Goal: Task Accomplishment & Management: Complete application form

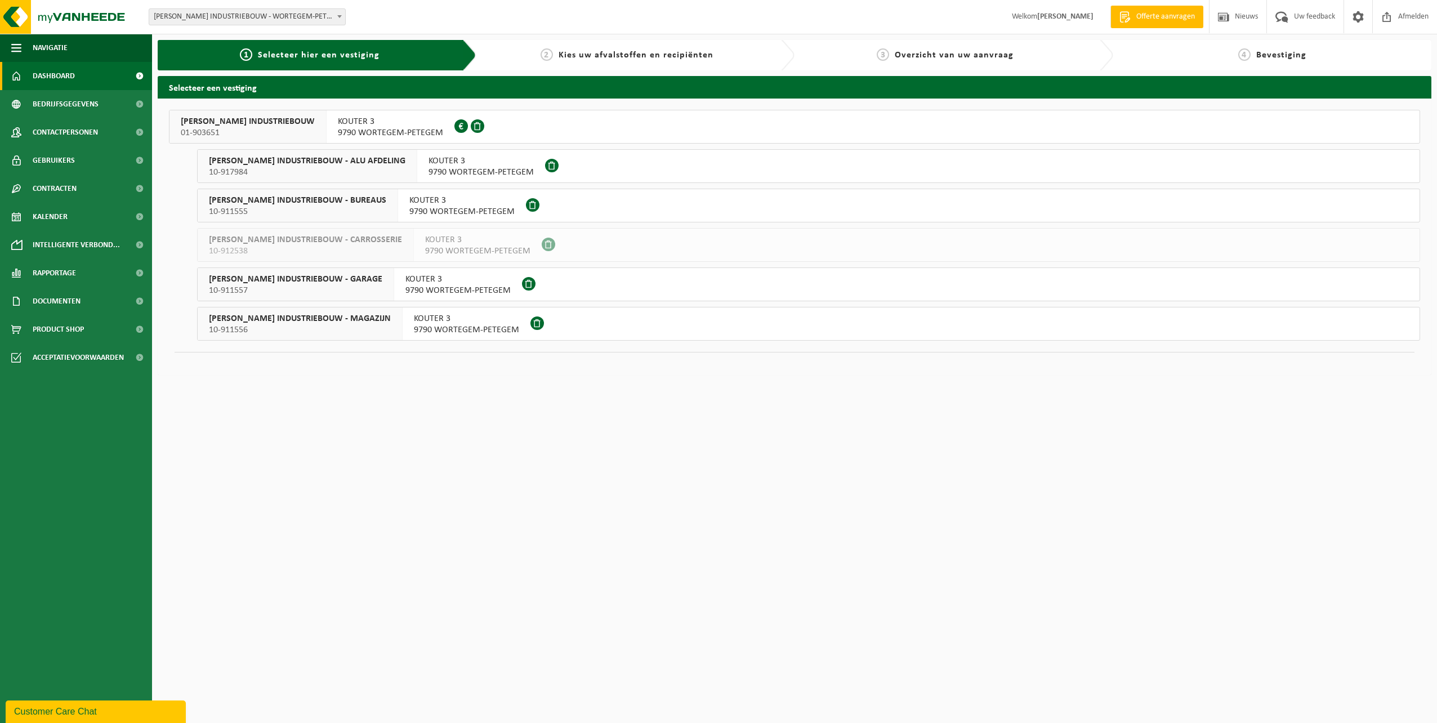
click at [60, 83] on span "Dashboard" at bounding box center [54, 76] width 42 height 28
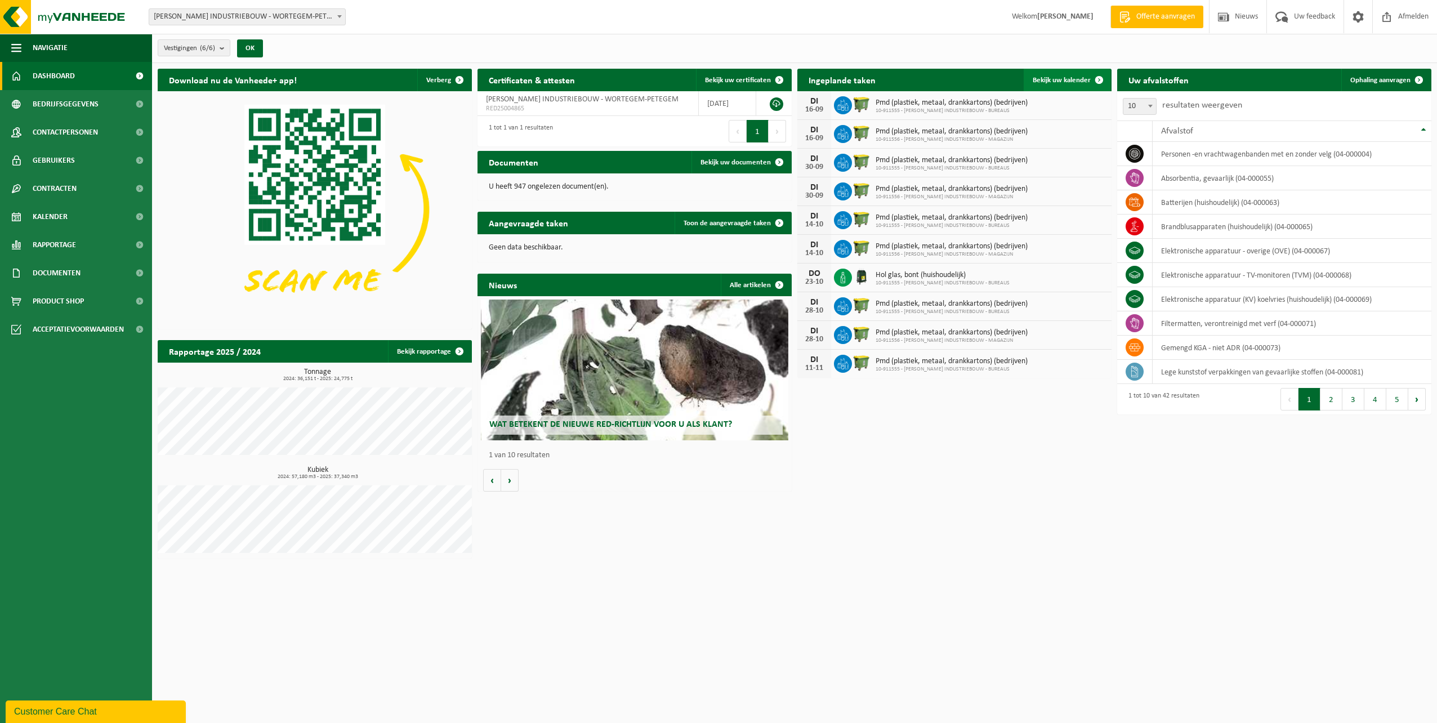
click at [1062, 79] on span "Bekijk uw kalender" at bounding box center [1062, 80] width 58 height 7
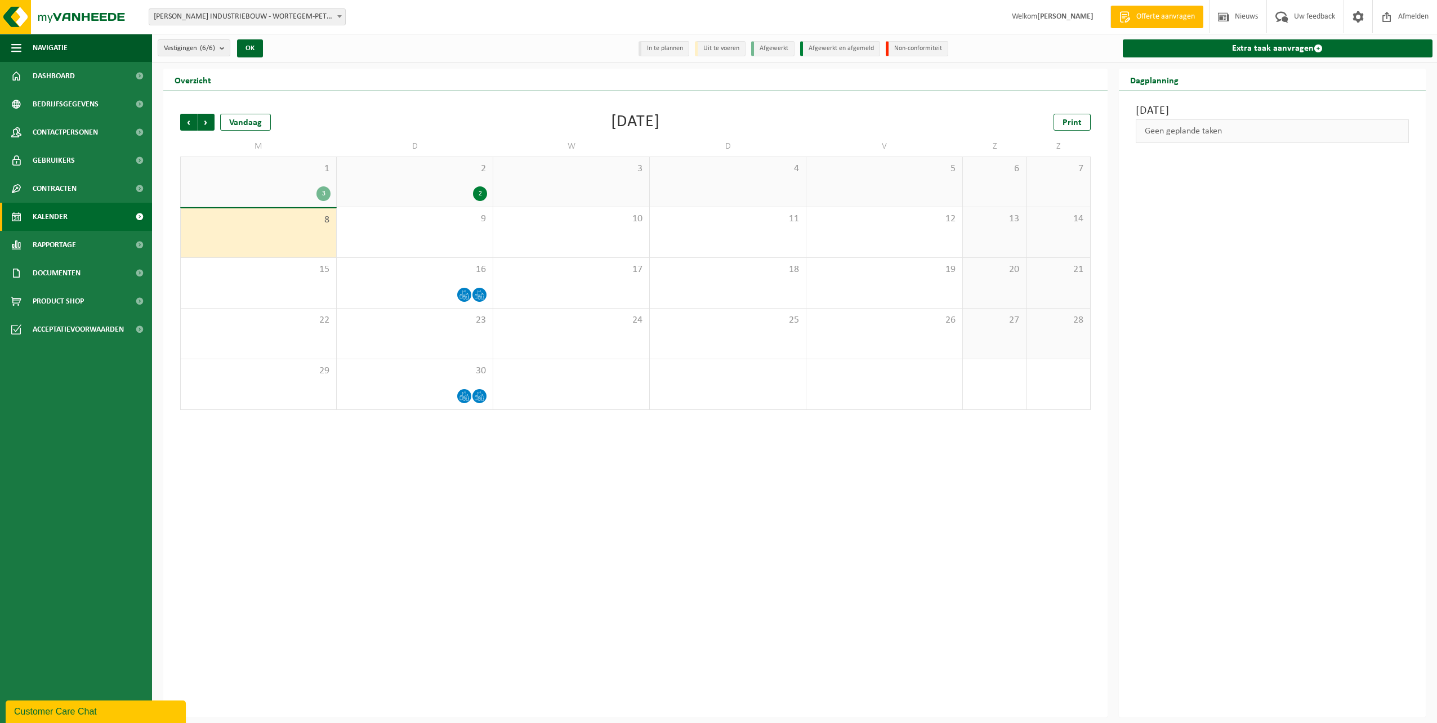
click at [1187, 309] on div "Maandag 8 september 2025 Geen geplande taken" at bounding box center [1272, 404] width 307 height 626
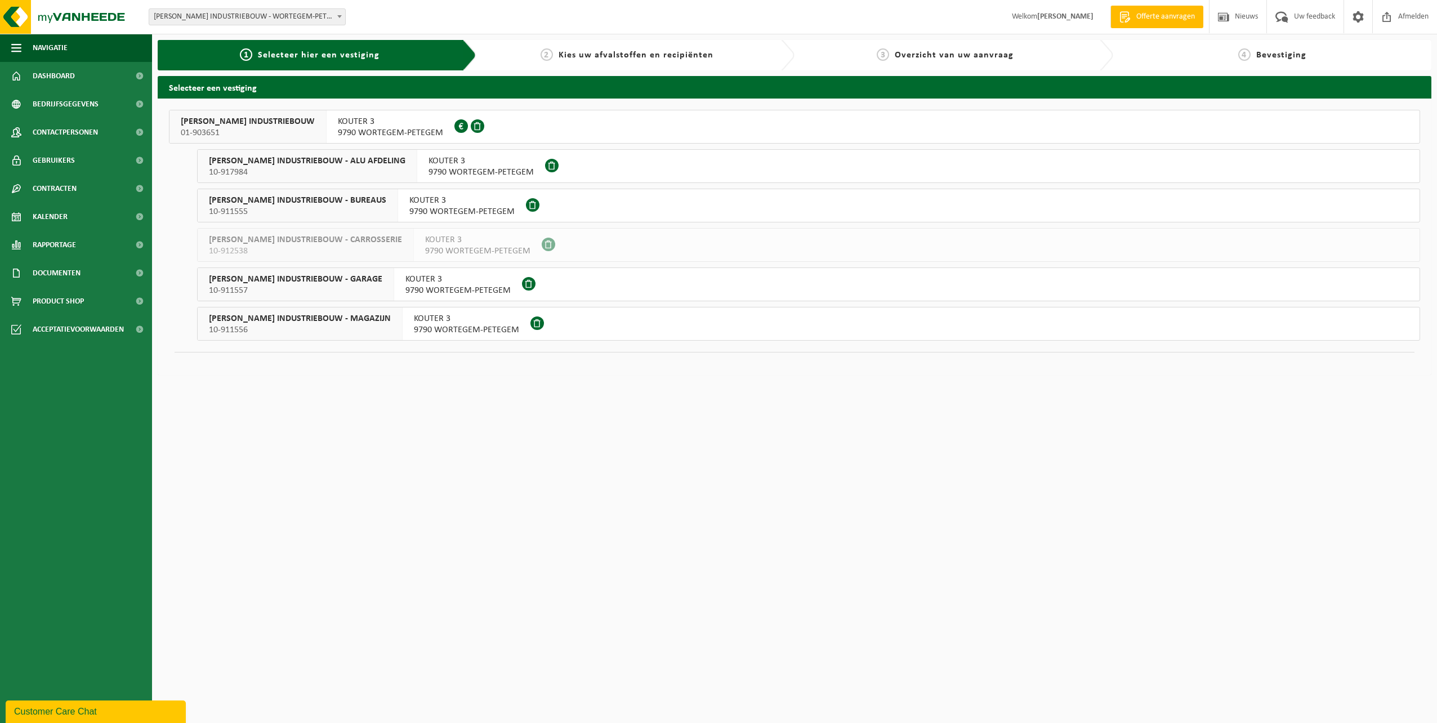
click at [357, 106] on div "[PERSON_NAME] INDUSTRIEBOUW 01-903651 KOUTER 3 9790 WORTEGEM-PETEGEM 0418.972.9…" at bounding box center [795, 237] width 1274 height 276
click at [360, 122] on span "KOUTER 3" at bounding box center [390, 121] width 105 height 11
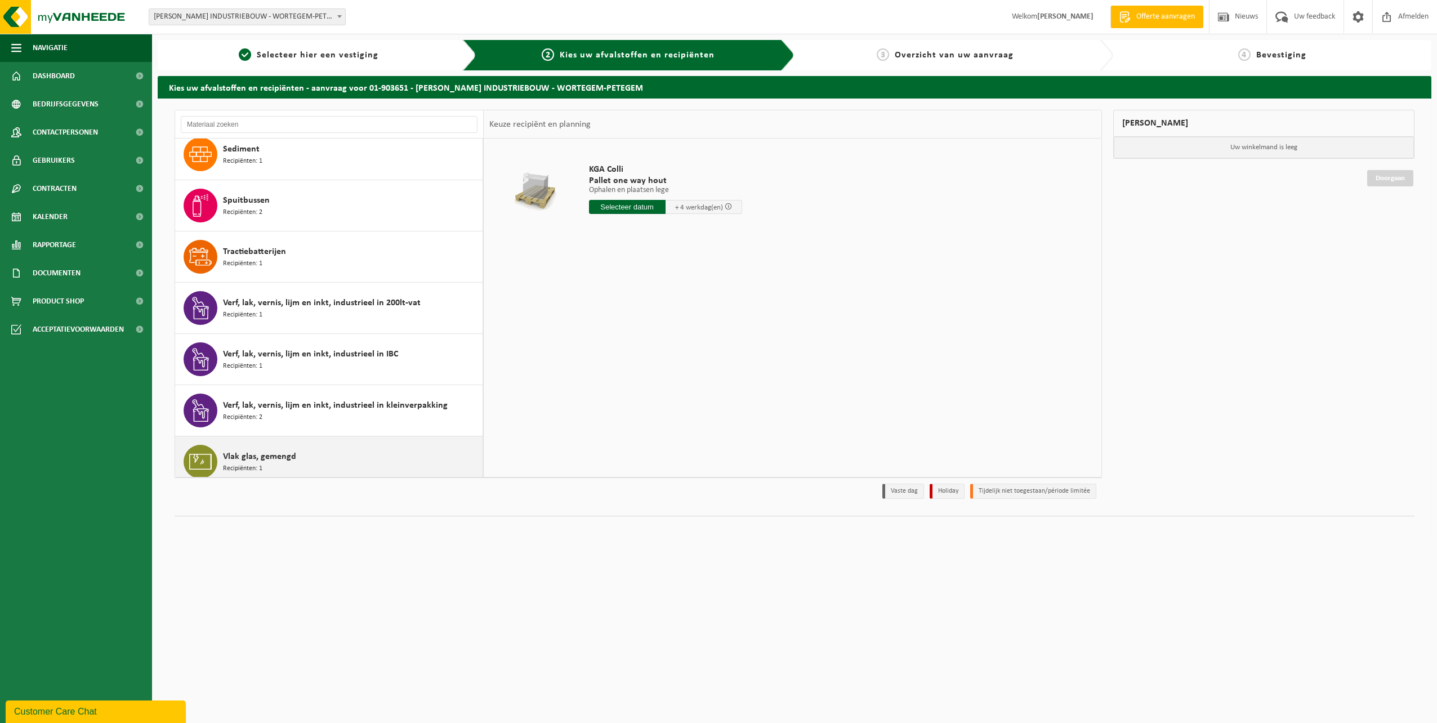
scroll to position [1285, 0]
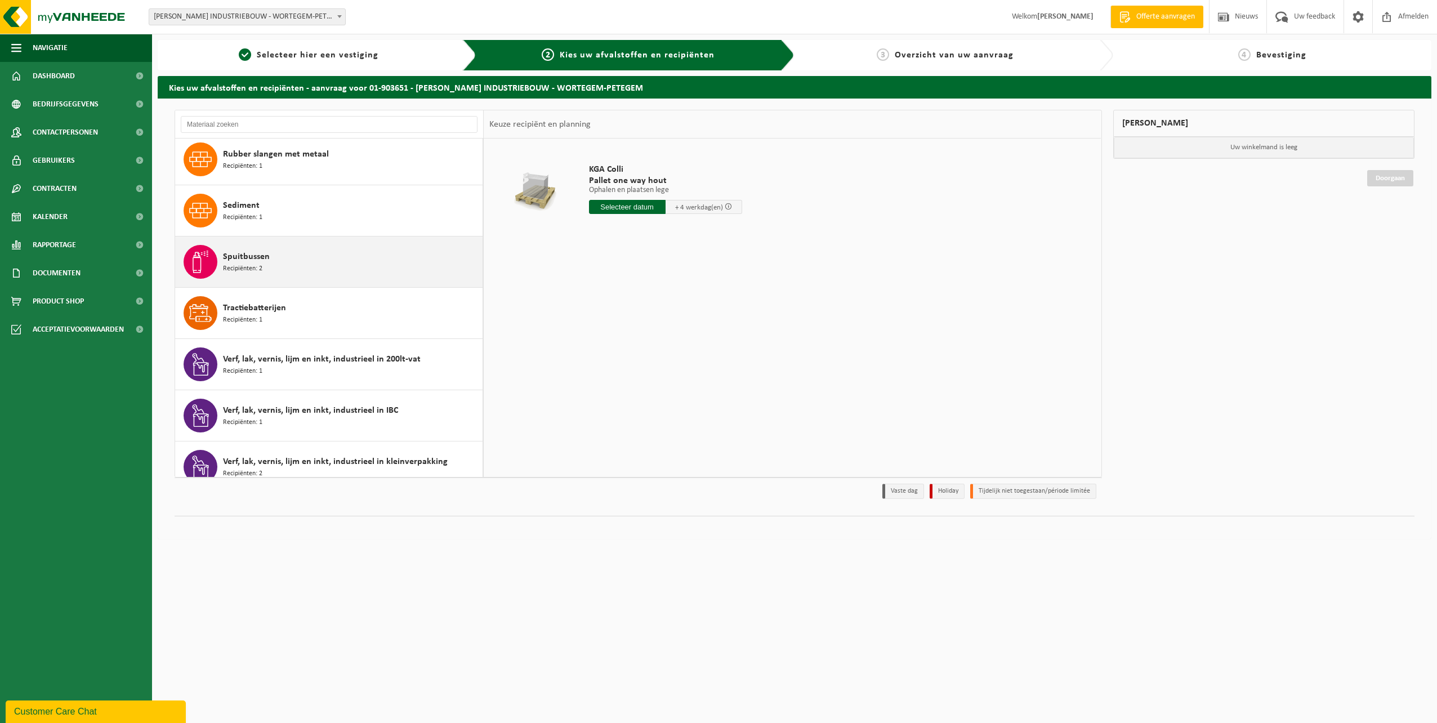
click at [334, 244] on div "Spuitbussen Recipiënten: 2" at bounding box center [329, 261] width 308 height 51
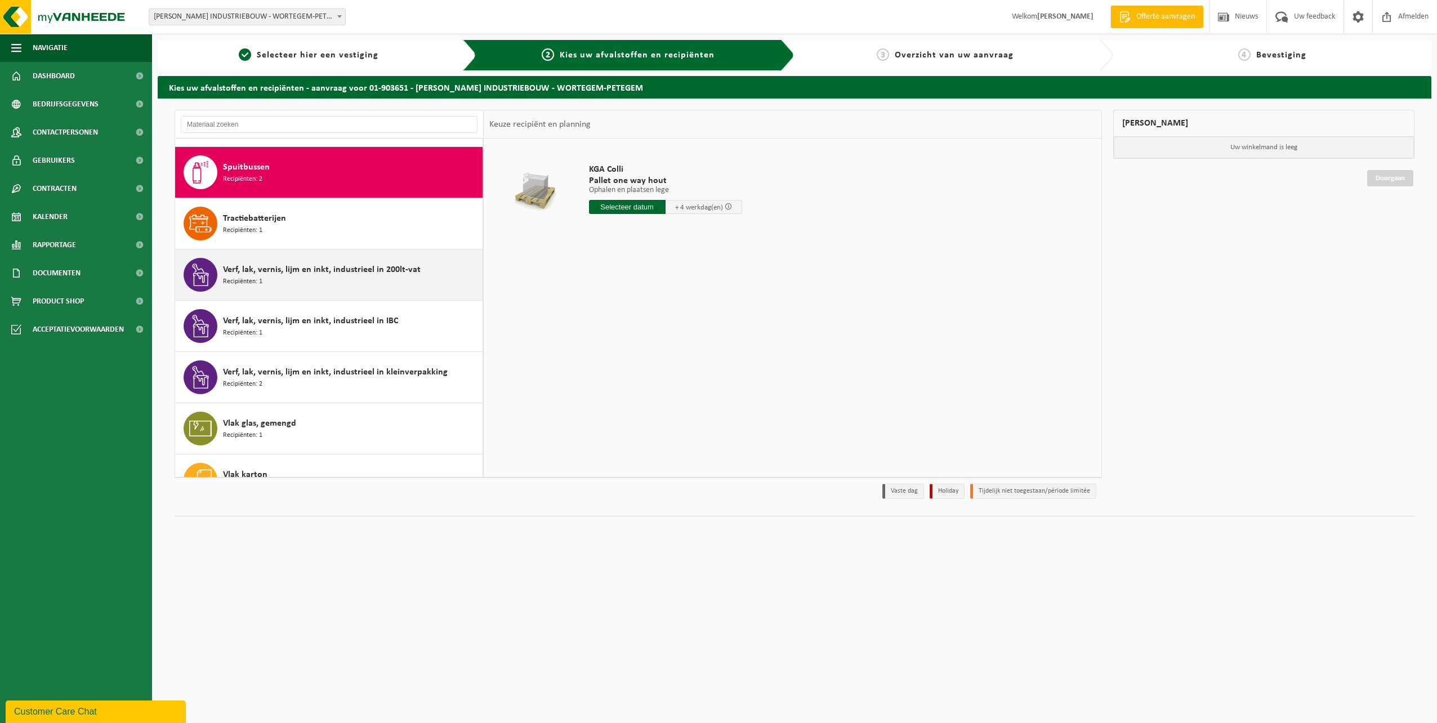
scroll to position [1383, 0]
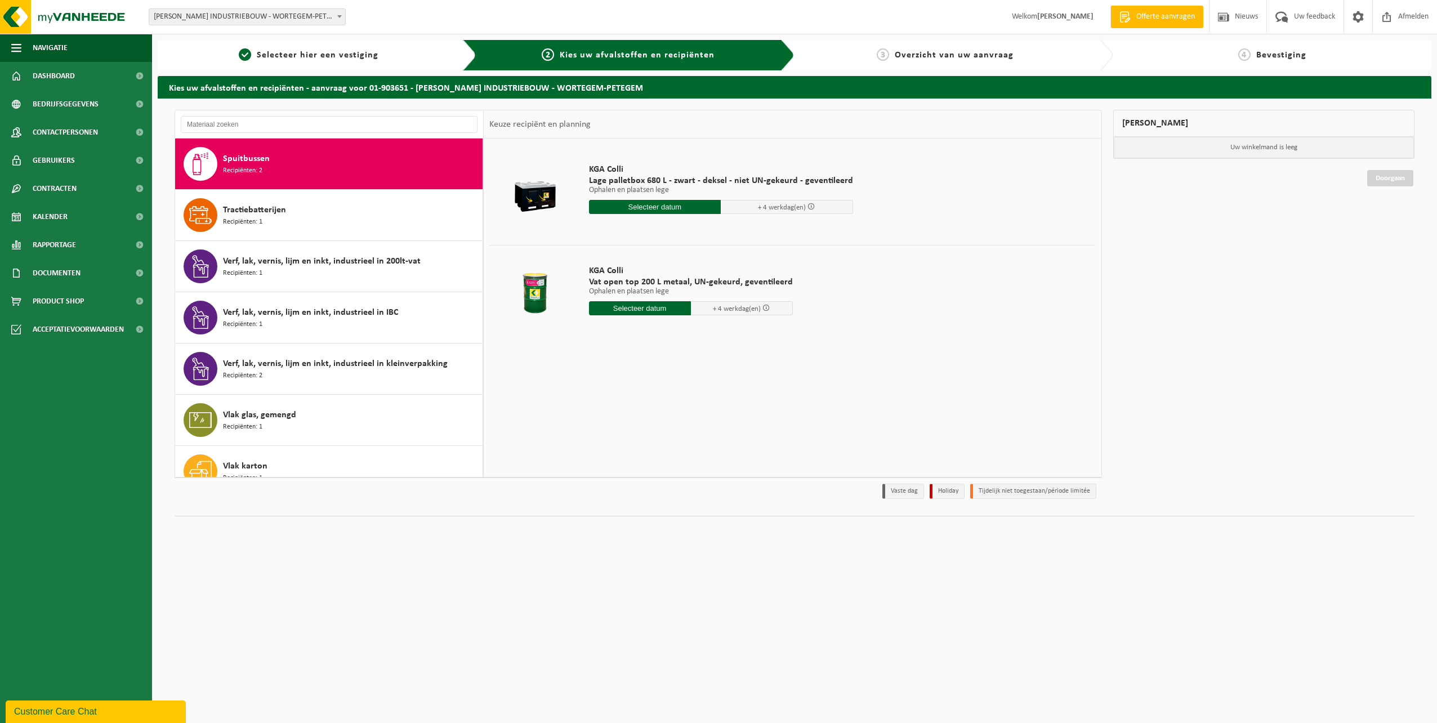
click at [653, 310] on input "text" at bounding box center [640, 308] width 102 height 14
click at [615, 390] on div "9" at bounding box center [619, 390] width 20 height 18
type input "Van 2025-09-09"
type input "2025-09-09"
type input "1"
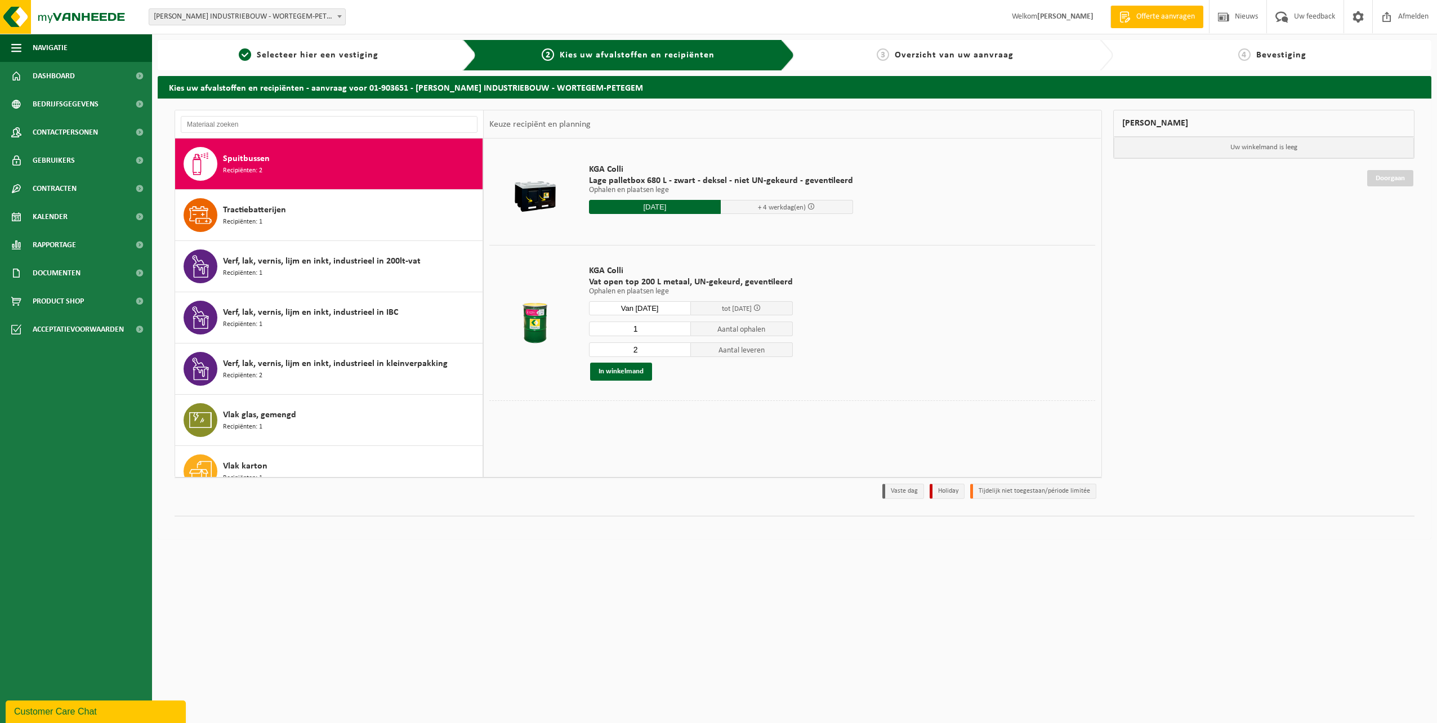
click at [678, 332] on input "1" at bounding box center [640, 328] width 102 height 15
type input "1"
click at [677, 354] on input "1" at bounding box center [640, 349] width 102 height 15
click at [626, 371] on button "In winkelmand" at bounding box center [621, 372] width 62 height 18
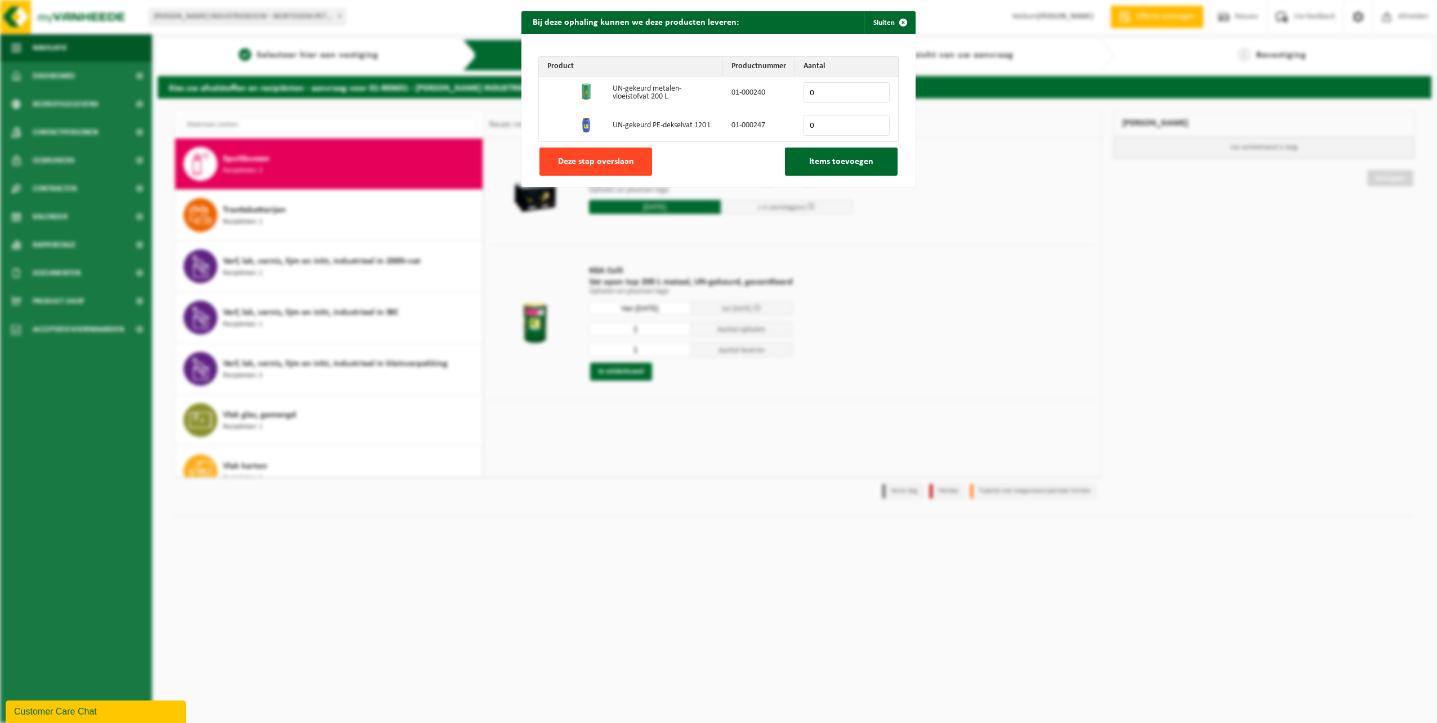
click at [580, 153] on button "Deze stap overslaan" at bounding box center [595, 162] width 113 height 28
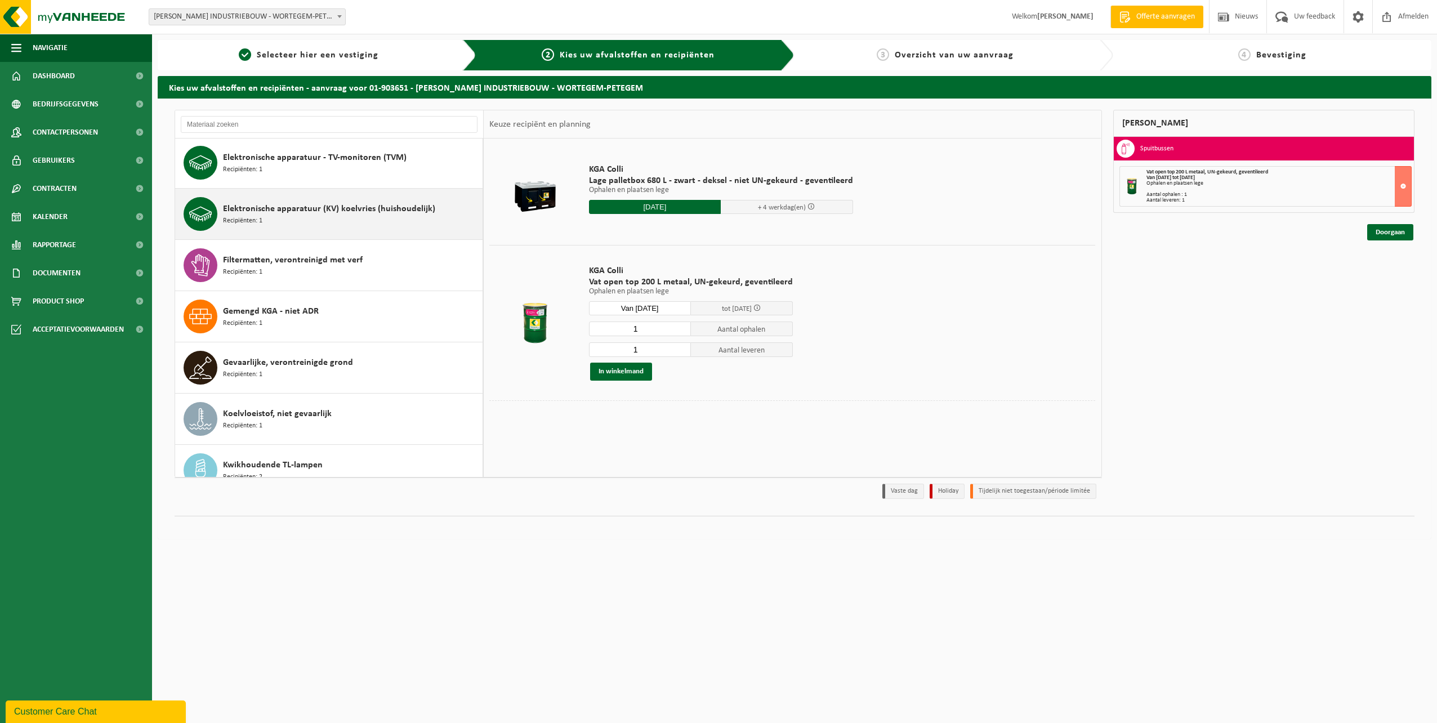
scroll to position [0, 0]
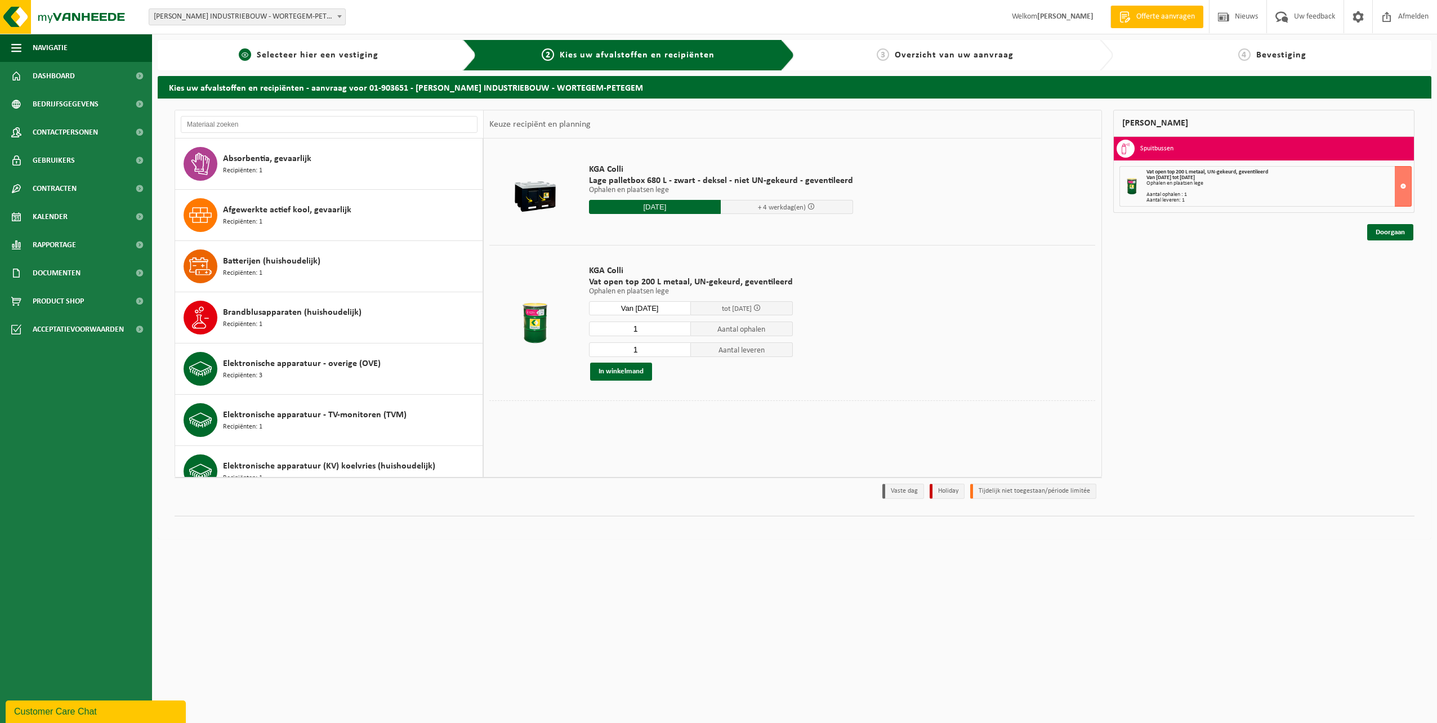
click at [318, 56] on span "Selecteer hier een vestiging" at bounding box center [318, 55] width 122 height 9
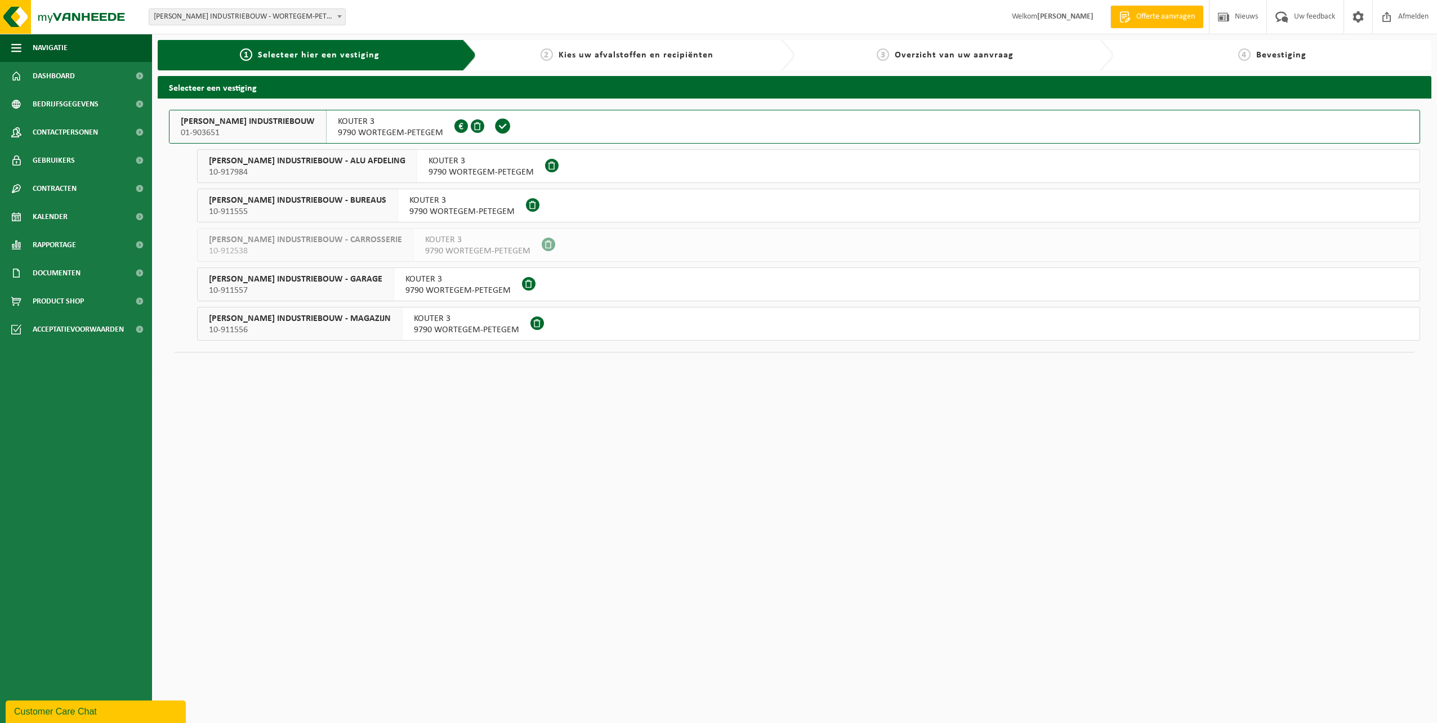
click at [435, 292] on span "9790 WORTEGEM-PETEGEM" at bounding box center [457, 290] width 105 height 11
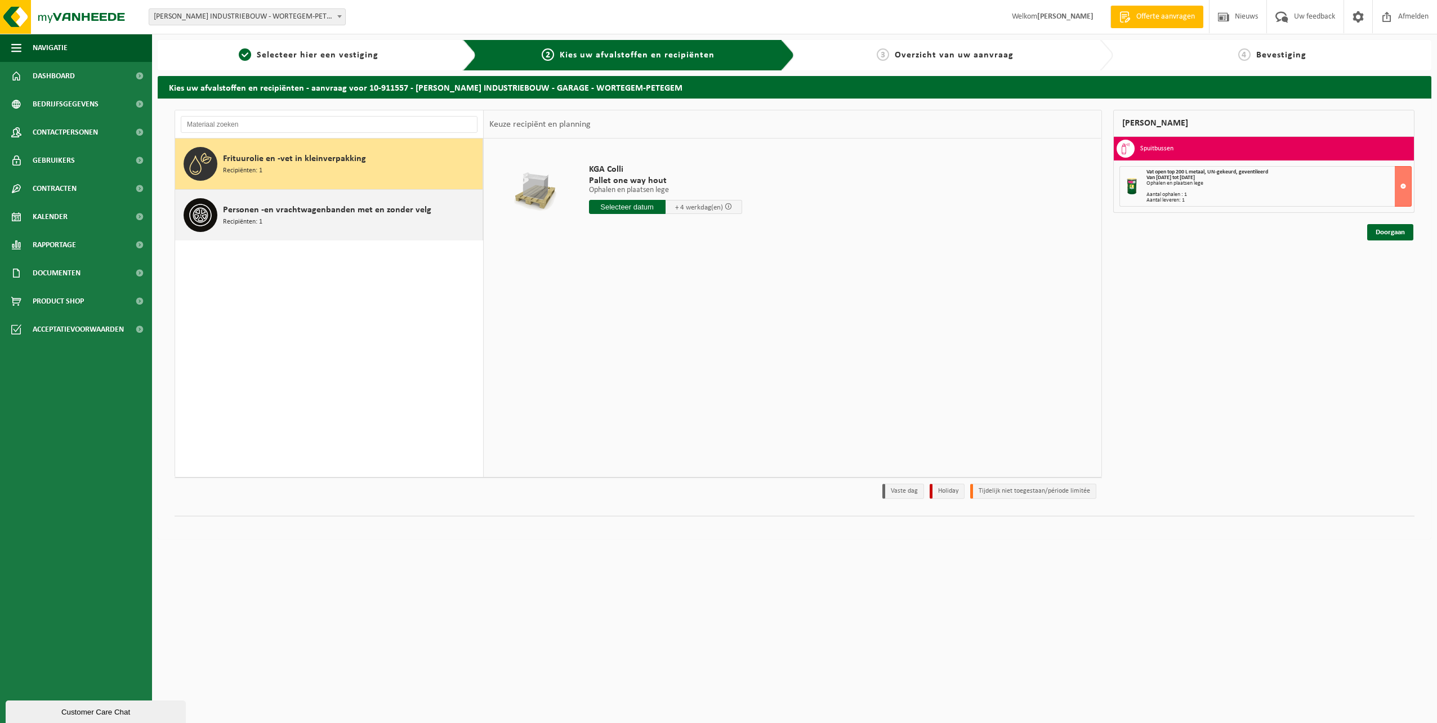
click at [276, 215] on span "Personen -en vrachtwagenbanden met en zonder velg" at bounding box center [327, 210] width 208 height 14
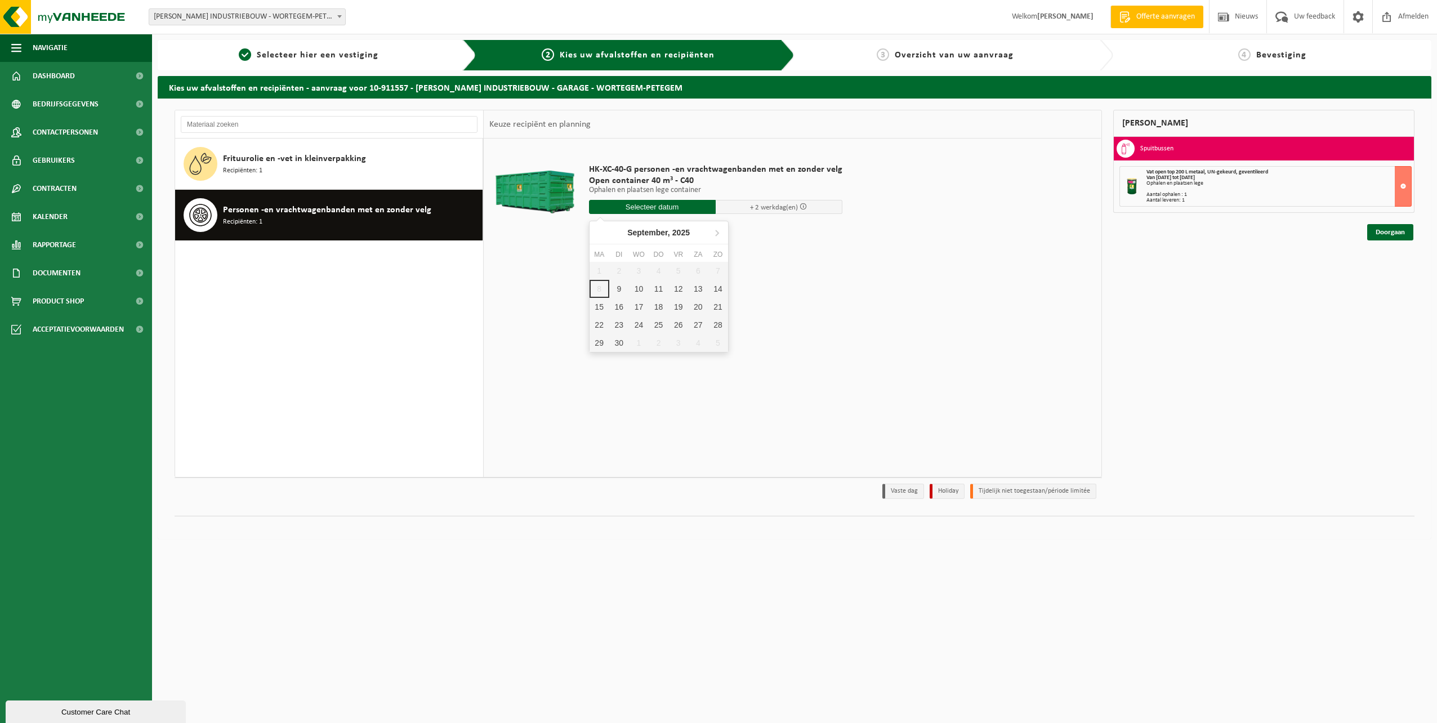
click at [664, 205] on input "text" at bounding box center [652, 207] width 127 height 14
click at [619, 285] on div "9" at bounding box center [619, 289] width 20 height 18
type input "Van 2025-09-09"
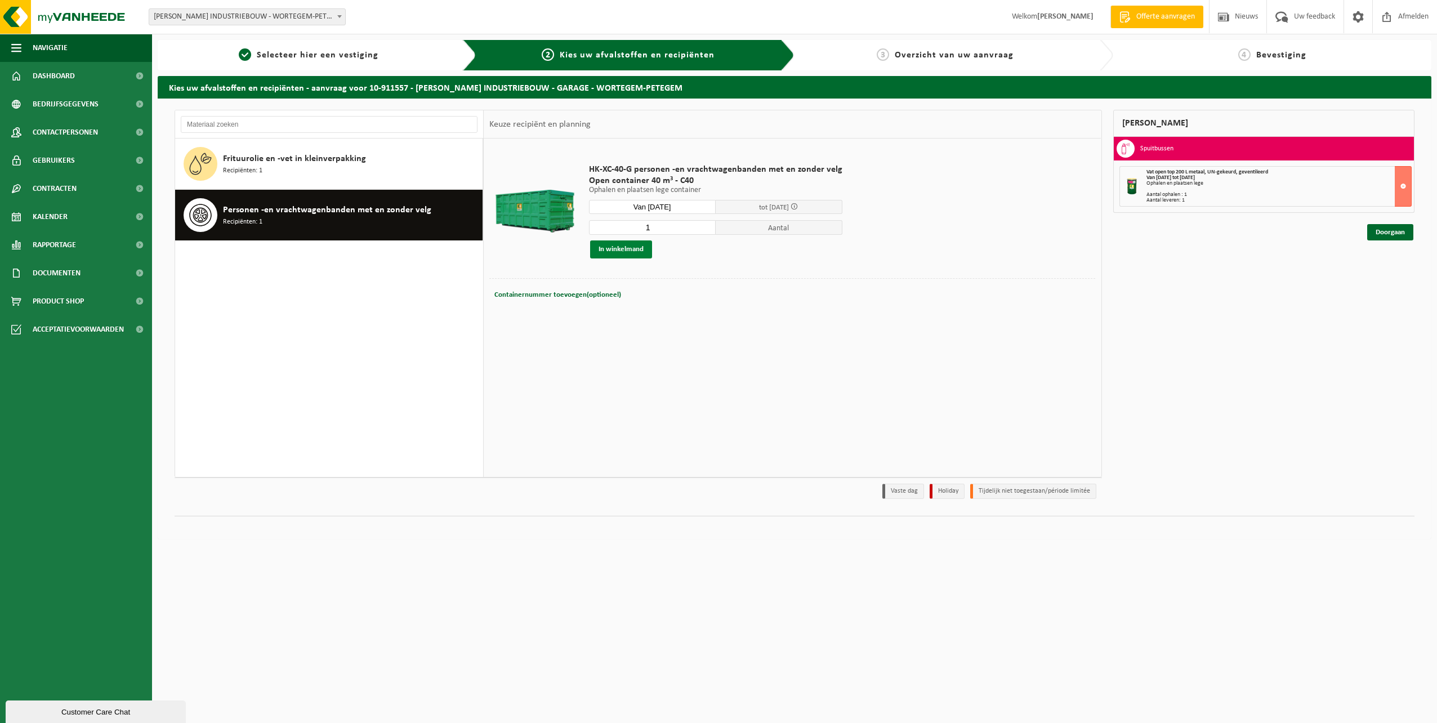
click at [631, 249] on button "In winkelmand" at bounding box center [621, 249] width 62 height 18
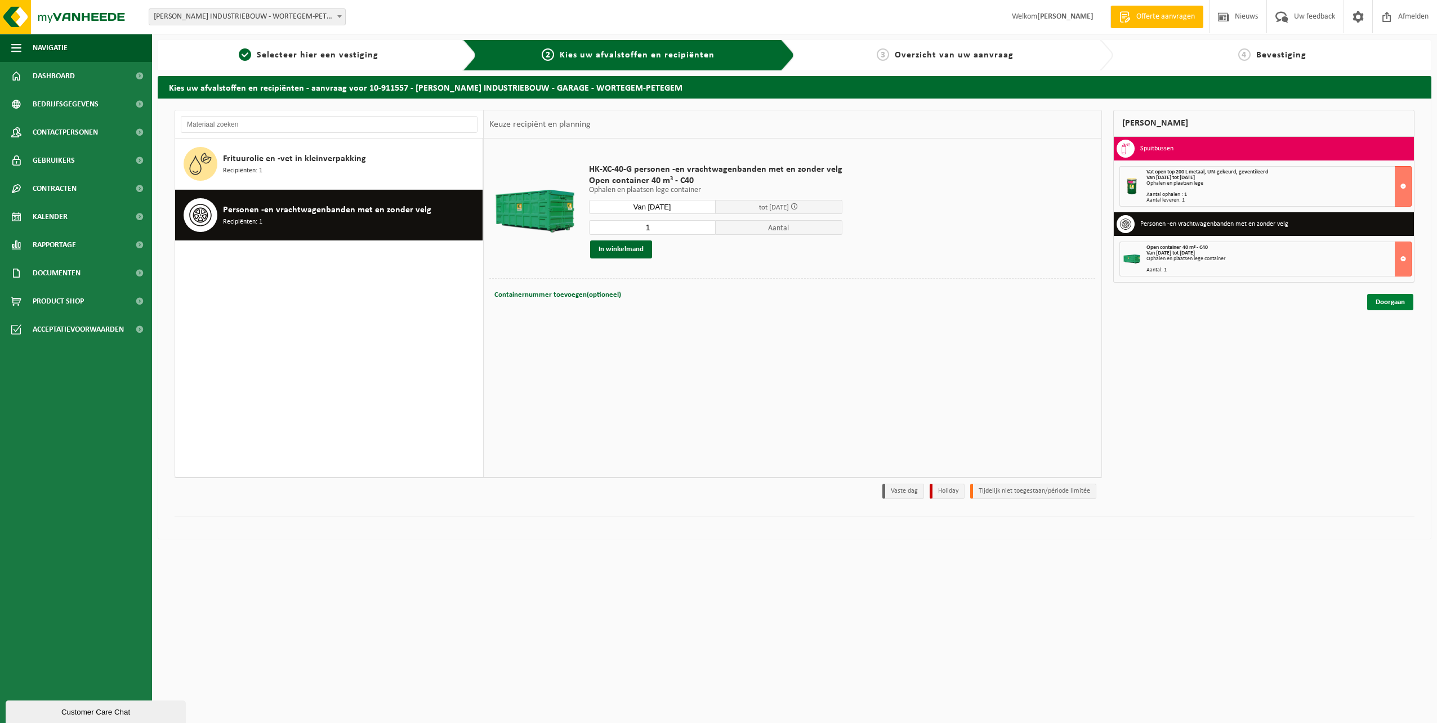
click at [1388, 301] on link "Doorgaan" at bounding box center [1390, 302] width 46 height 16
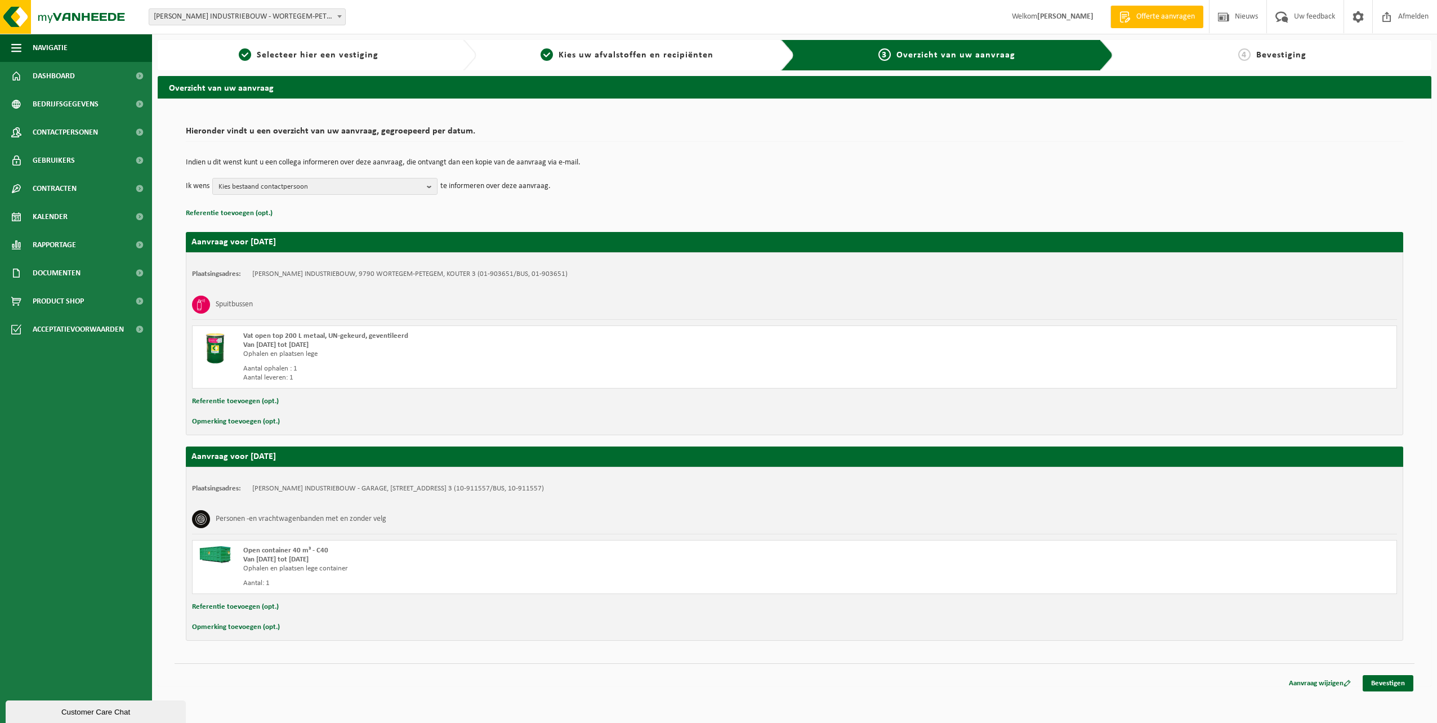
click at [311, 195] on div "Indien u dit wenst kunt u een collega informeren over deze aanvraag, die ontvan…" at bounding box center [794, 177] width 1217 height 59
click at [314, 191] on span "Kies bestaand contactpersoon" at bounding box center [320, 186] width 204 height 17
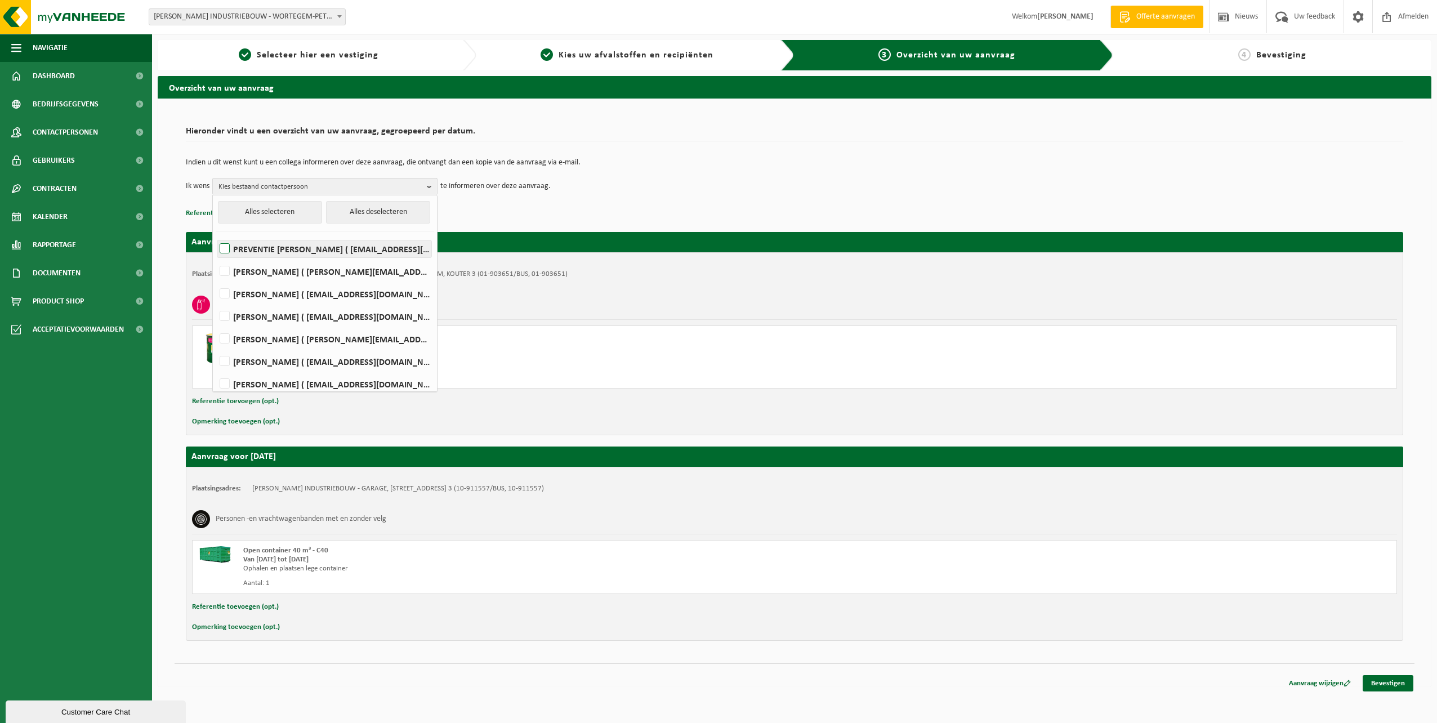
click at [311, 246] on label "PREVENTIE [PERSON_NAME] ( [EMAIL_ADDRESS][DOMAIN_NAME] )" at bounding box center [324, 248] width 214 height 17
click at [216, 235] on input "PREVENTIE [PERSON_NAME] ( [EMAIL_ADDRESS][DOMAIN_NAME] )" at bounding box center [215, 234] width 1 height 1
checkbox input "true"
click at [758, 206] on p "Referentie toevoegen (opt.)" at bounding box center [794, 213] width 1217 height 15
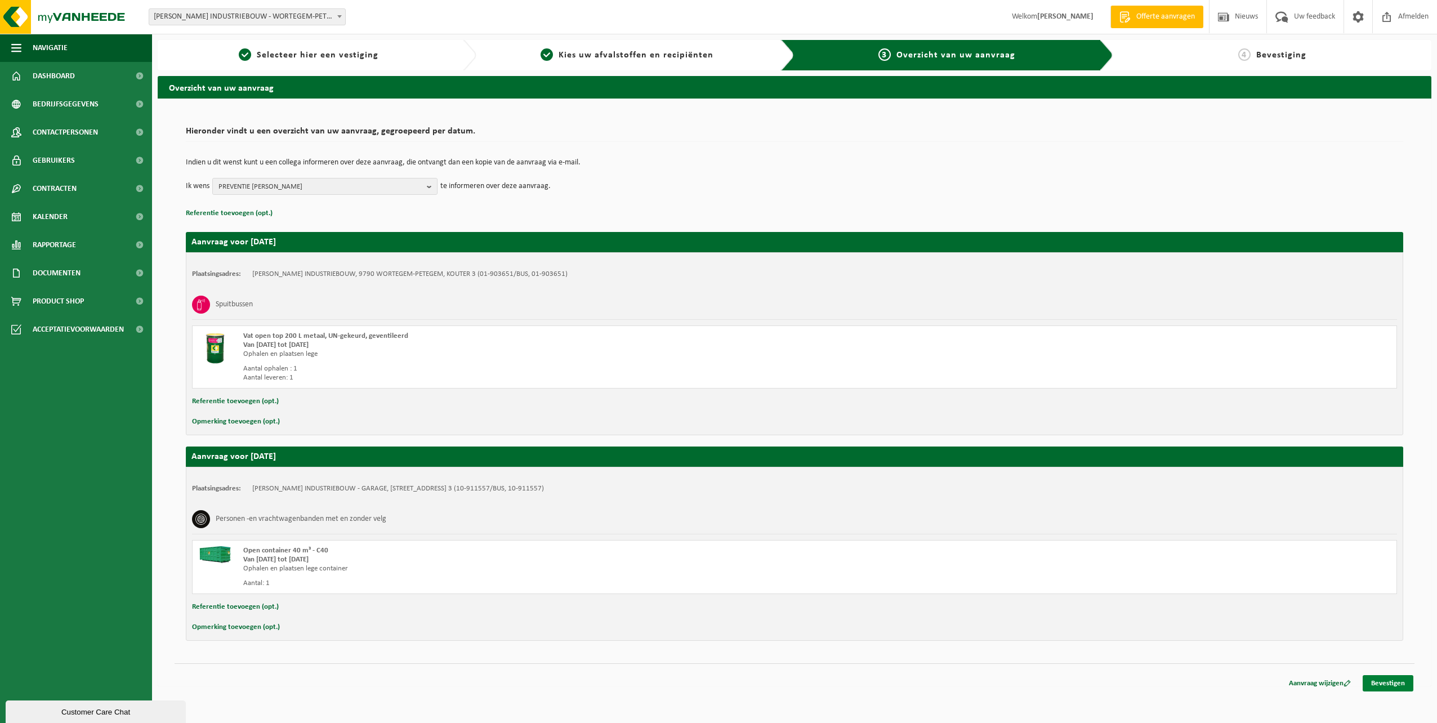
click at [1384, 686] on link "Bevestigen" at bounding box center [1388, 683] width 51 height 16
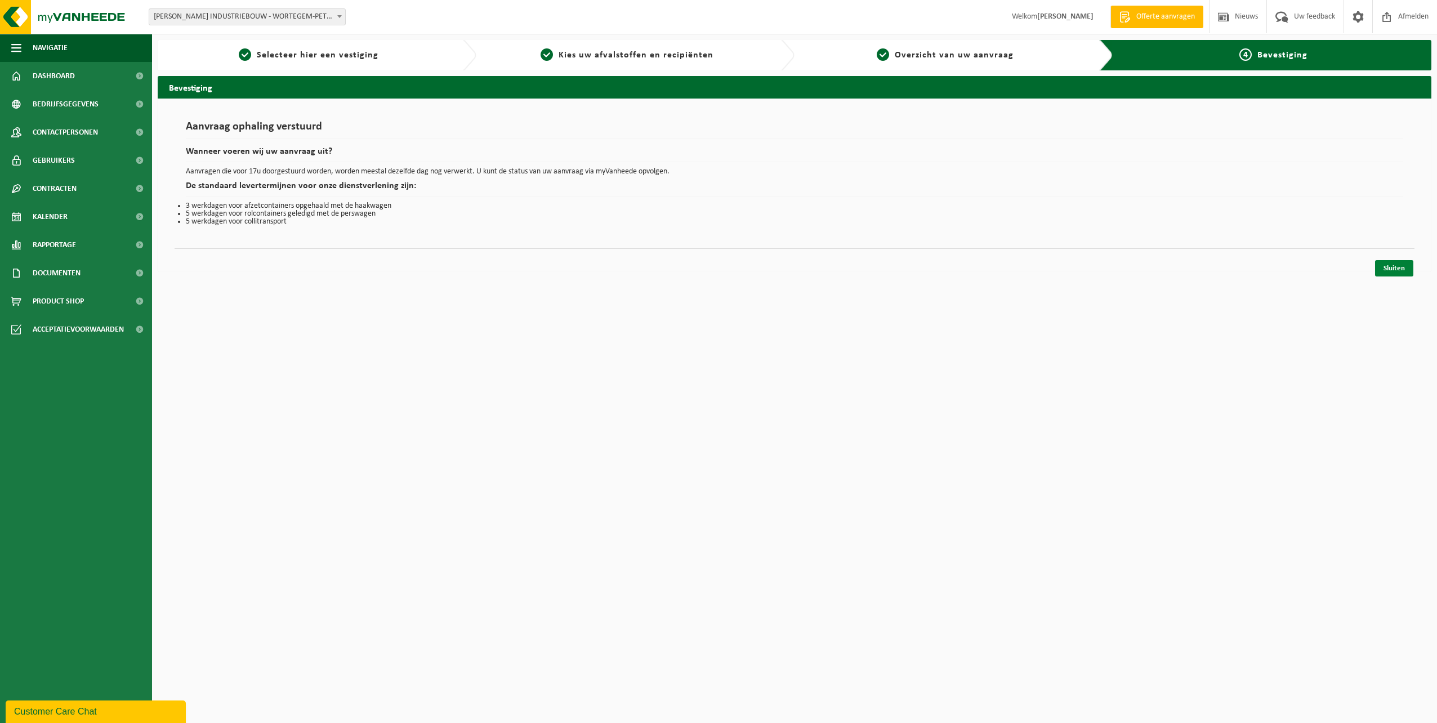
click at [1397, 265] on link "Sluiten" at bounding box center [1394, 268] width 38 height 16
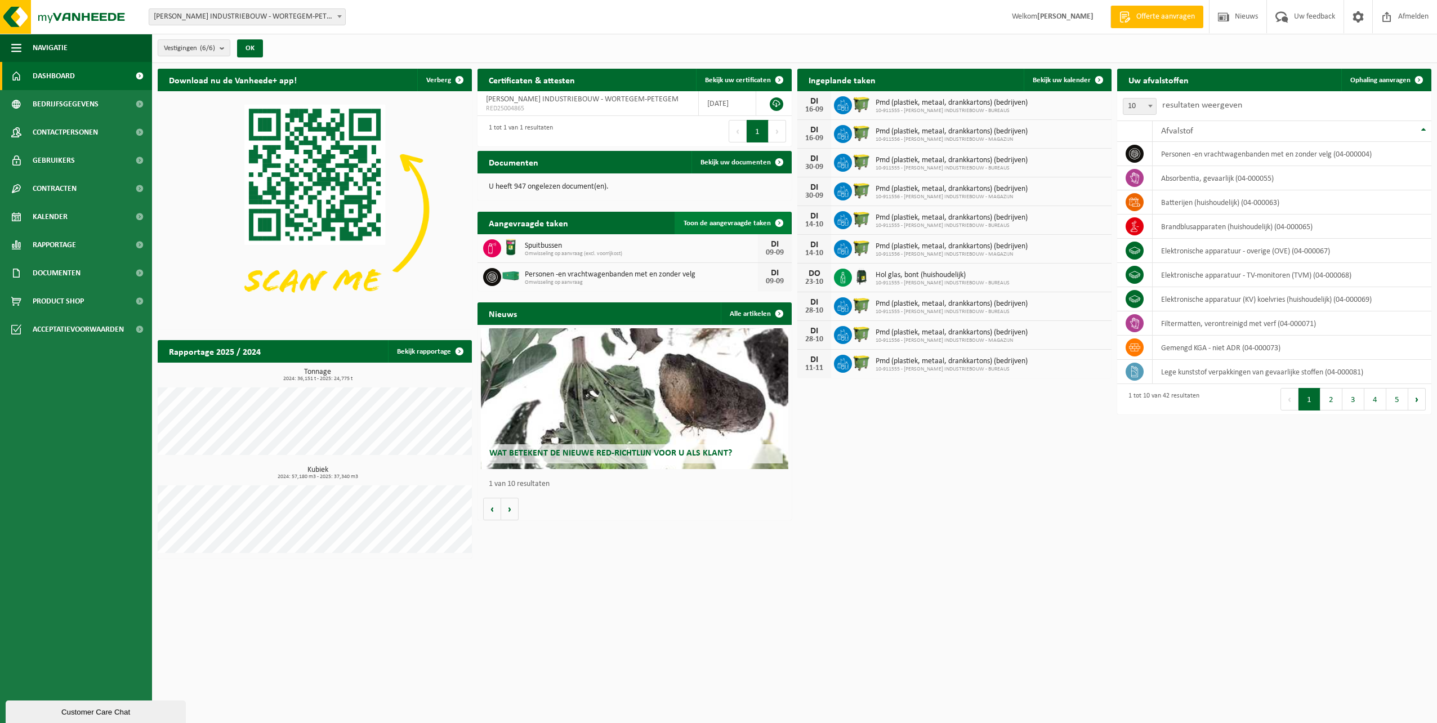
click at [731, 225] on span "Toon de aangevraagde taken" at bounding box center [727, 223] width 87 height 7
